Goal: Find specific page/section: Find specific page/section

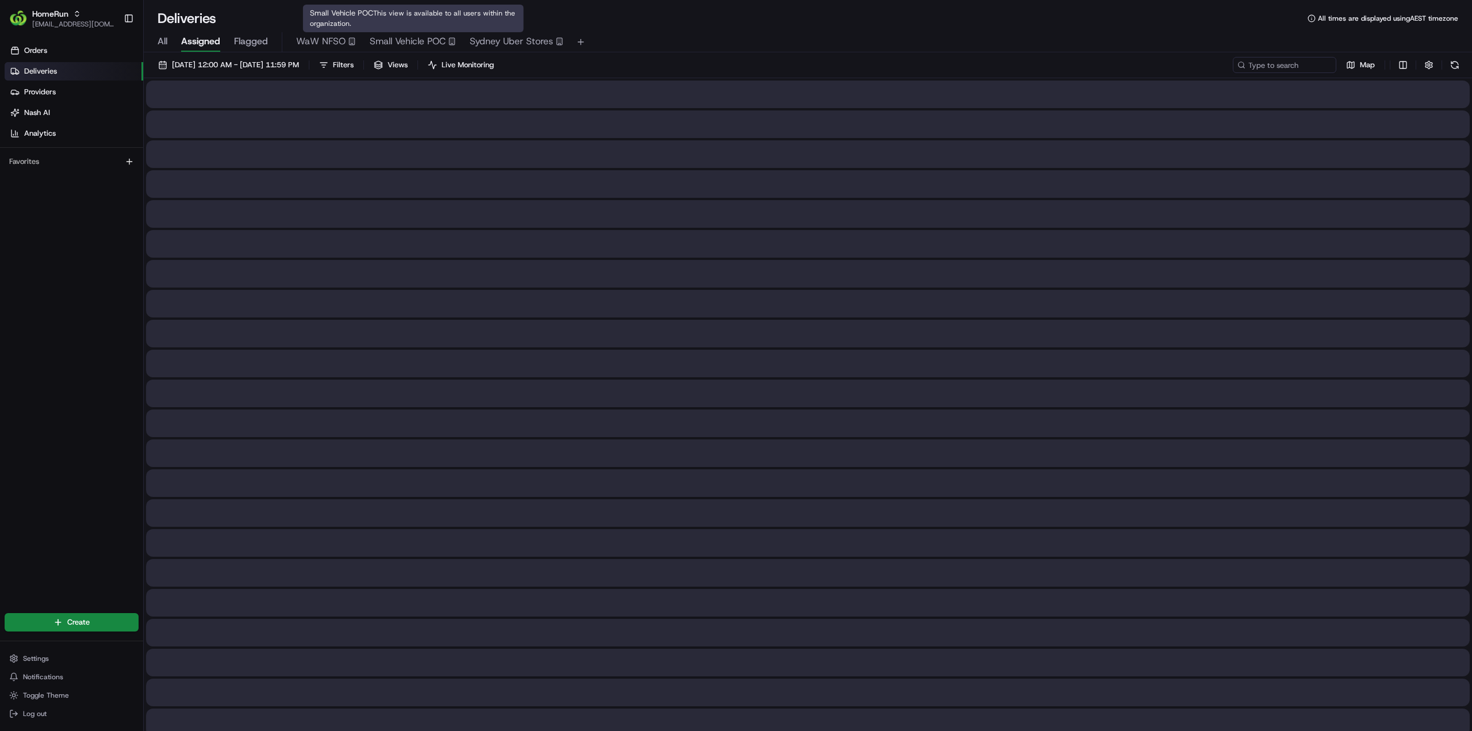
click at [428, 44] on span "Small Vehicle POC" at bounding box center [408, 41] width 76 height 14
click at [420, 40] on span "Small Vehicle POC" at bounding box center [408, 41] width 76 height 14
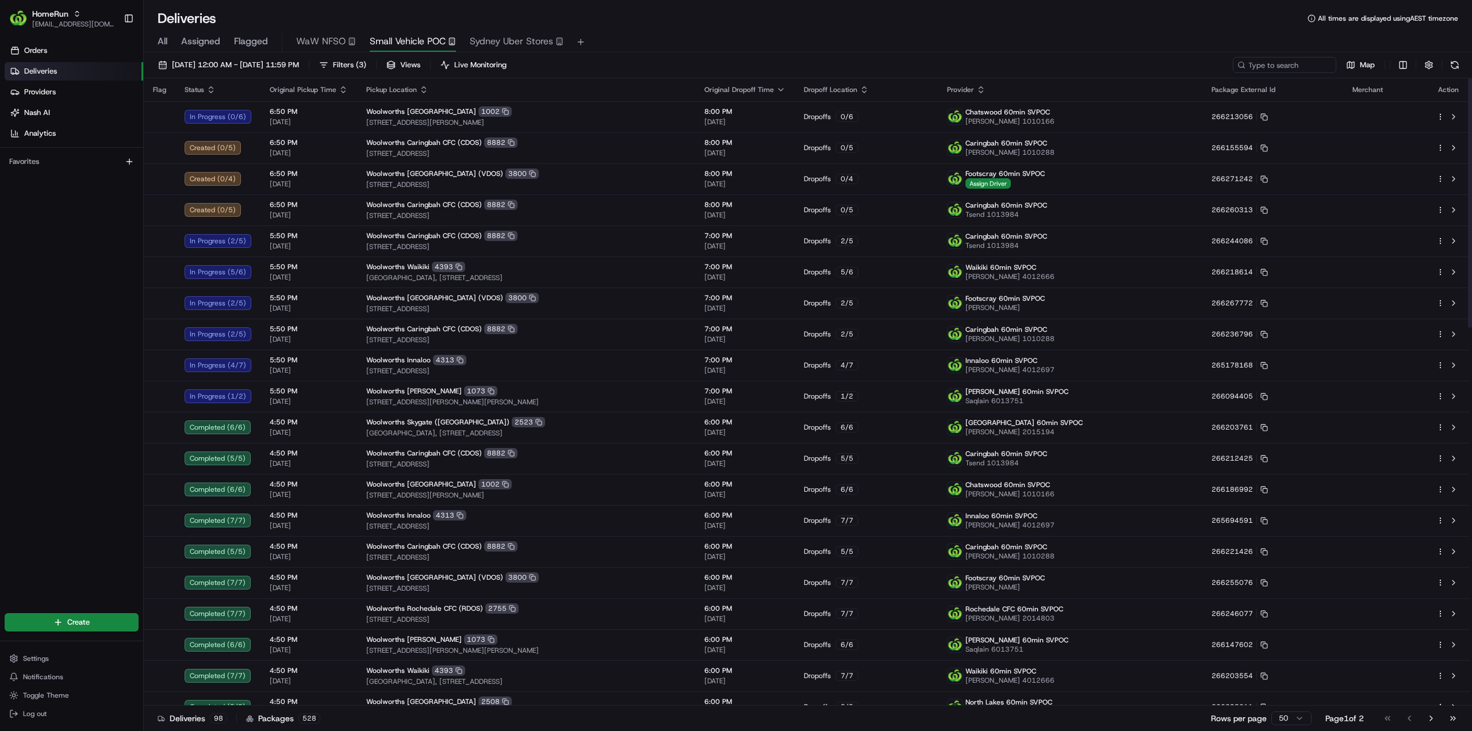
click at [1458, 62] on button at bounding box center [1454, 65] width 16 height 16
